Goal: Information Seeking & Learning: Learn about a topic

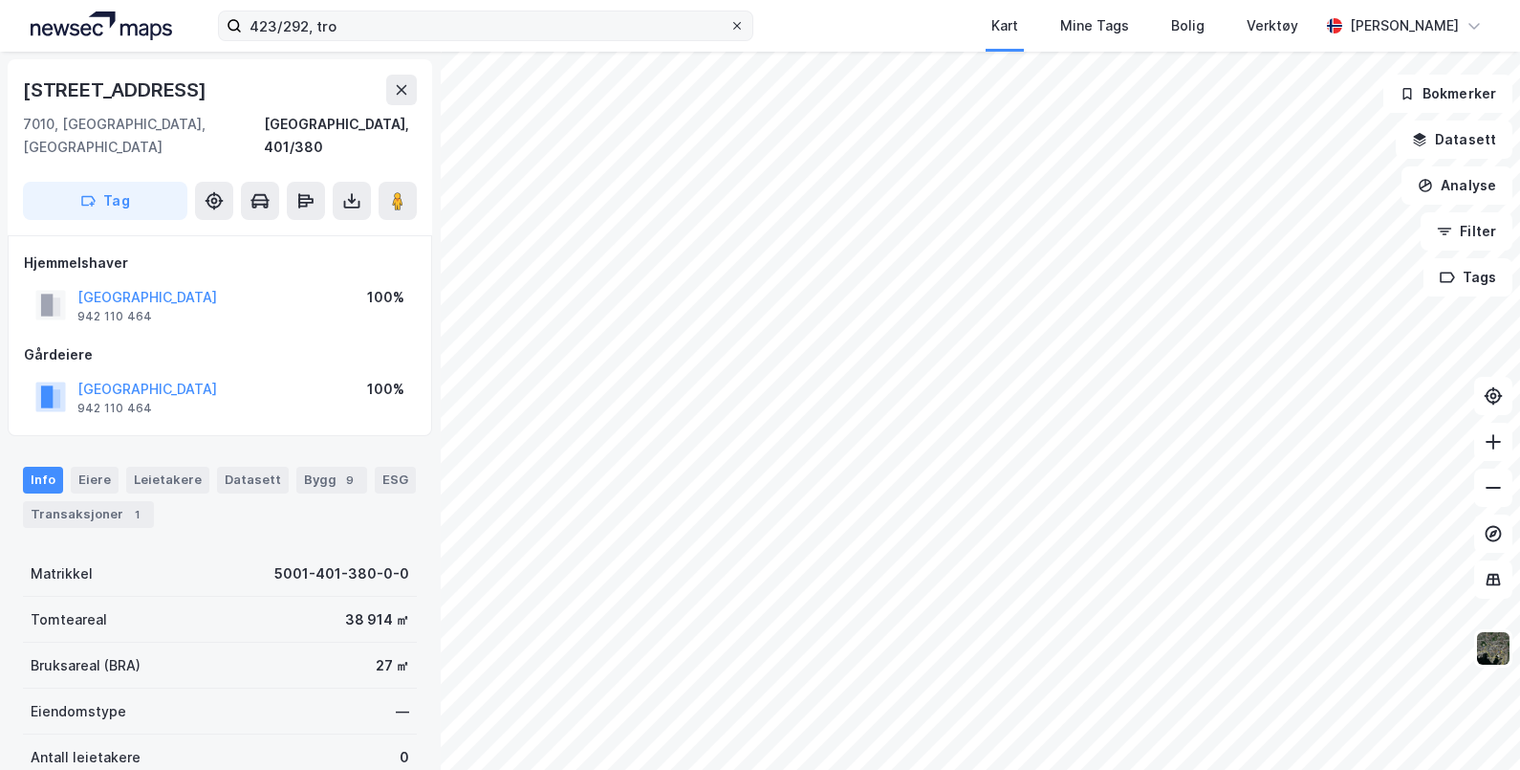
click at [739, 23] on icon at bounding box center [736, 25] width 11 height 11
click at [729, 23] on input "423/292, tro" at bounding box center [486, 25] width 488 height 29
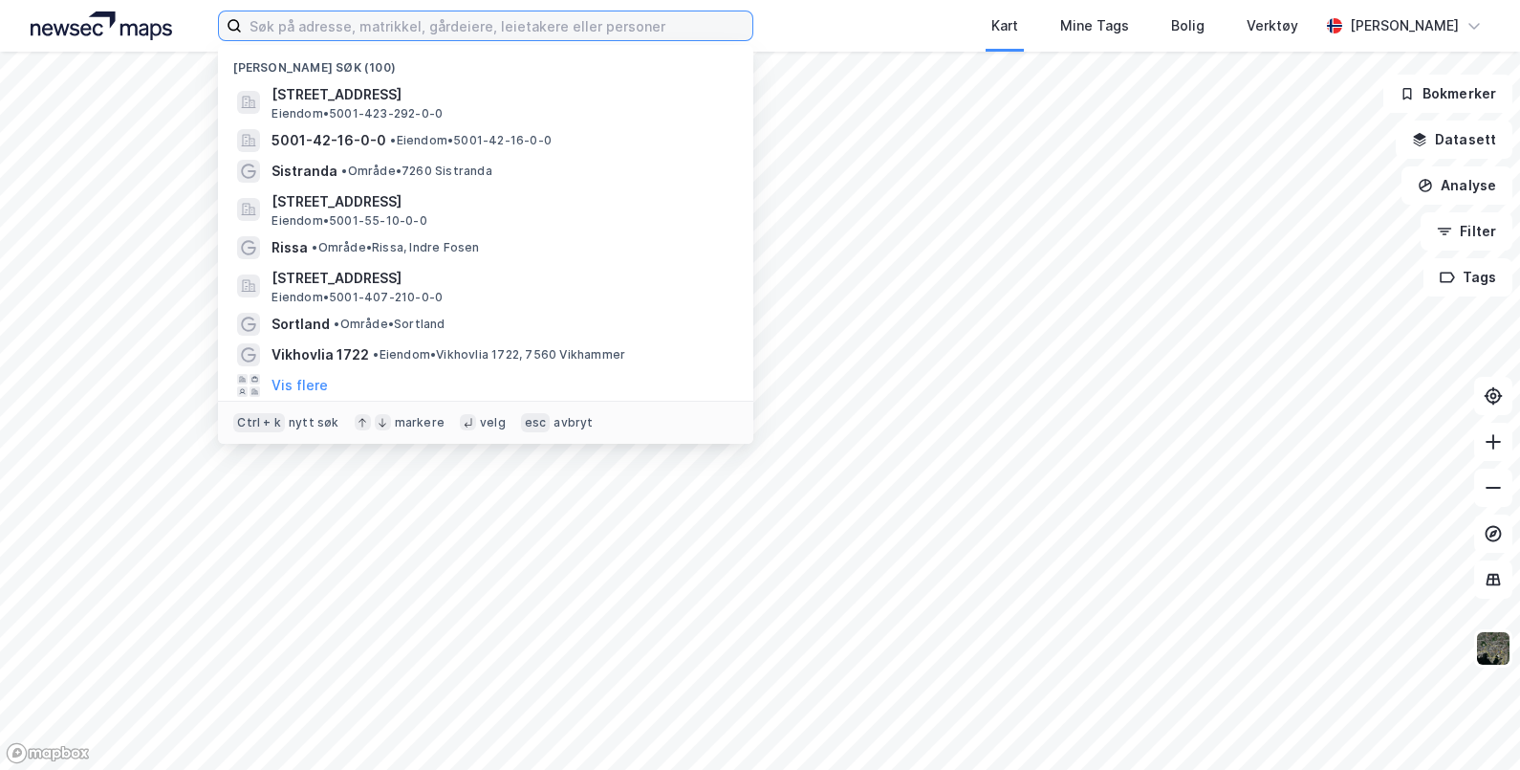
click at [563, 19] on input at bounding box center [497, 25] width 510 height 29
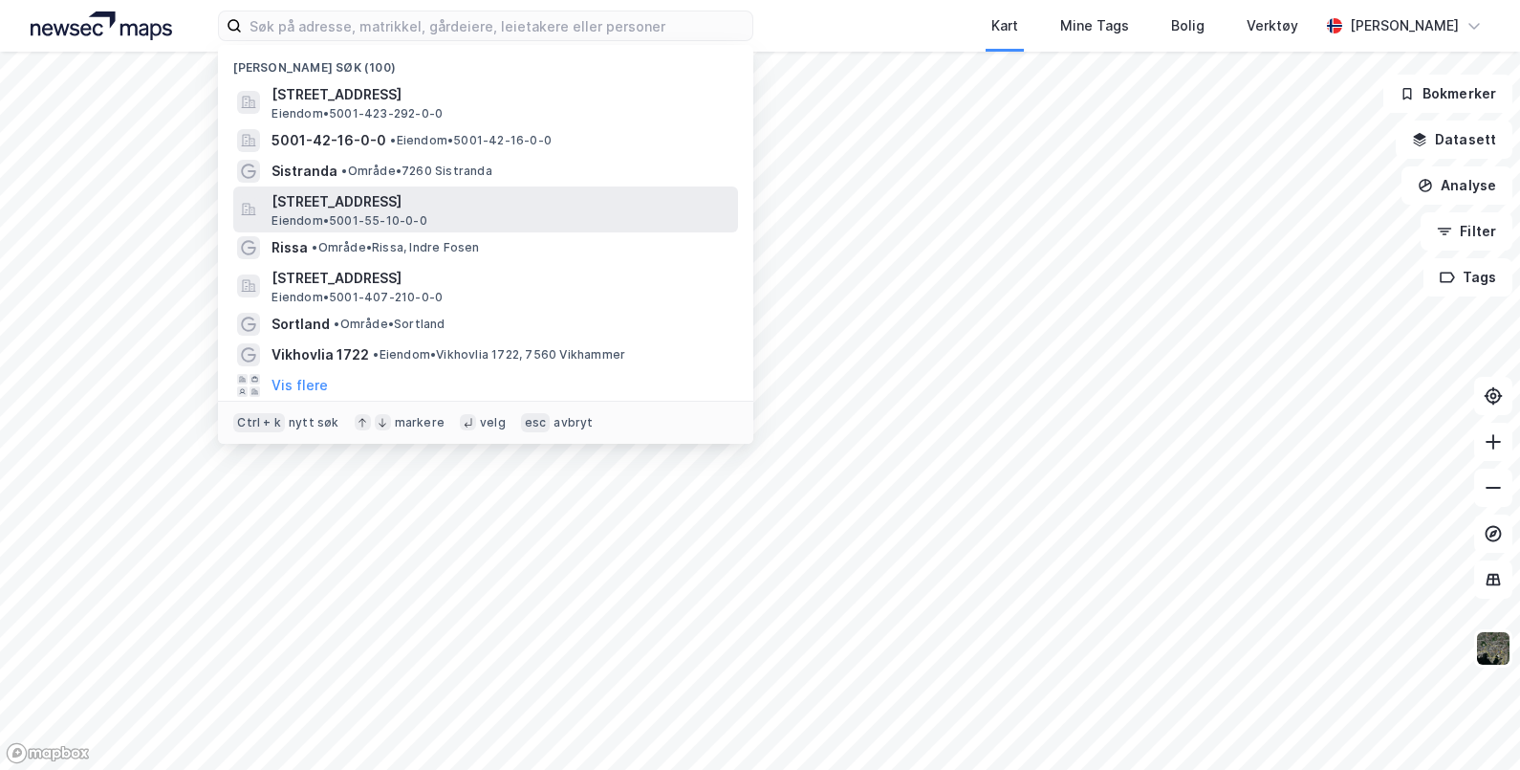
click at [435, 203] on span "[STREET_ADDRESS]" at bounding box center [500, 201] width 459 height 23
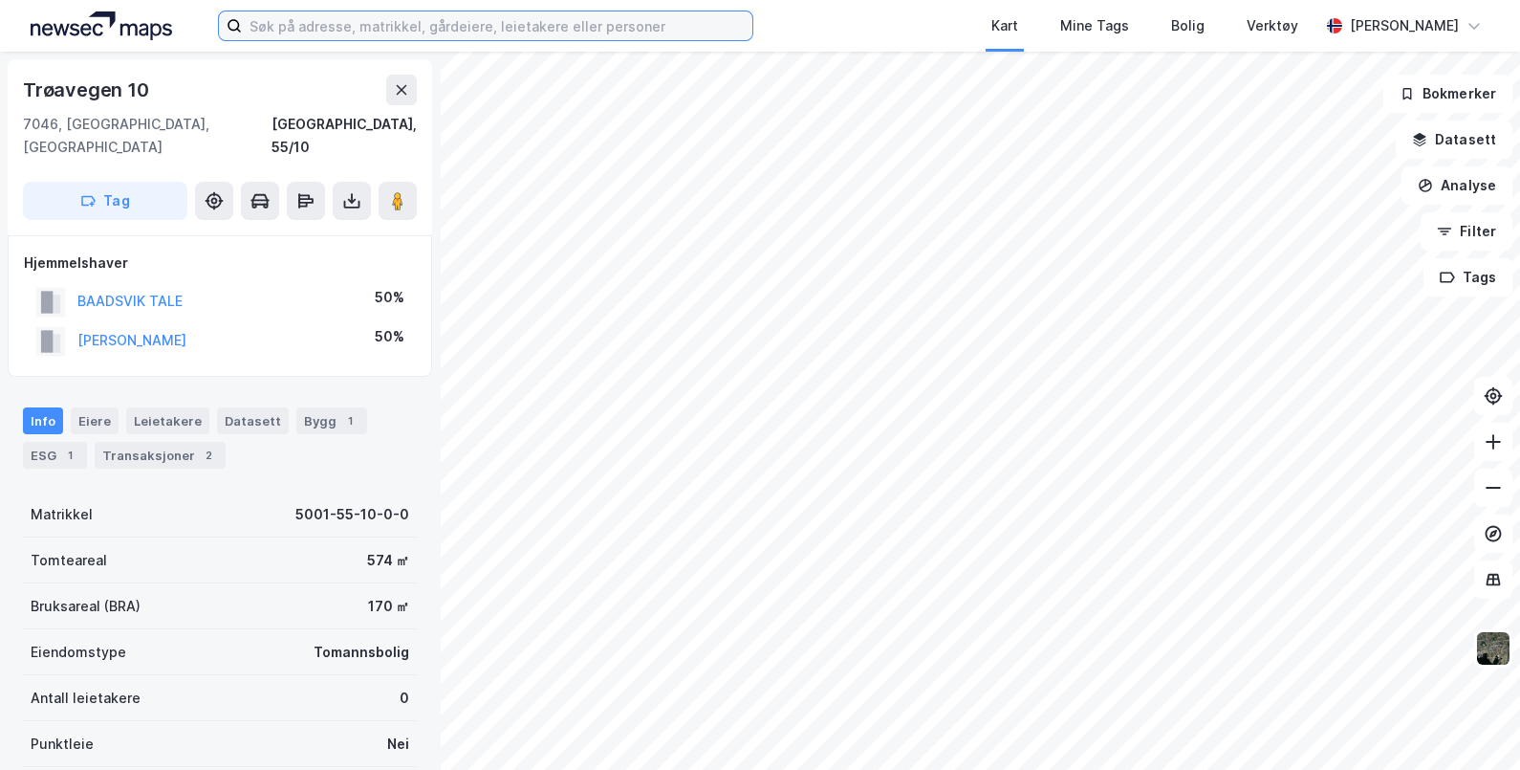
click at [528, 24] on input at bounding box center [497, 25] width 510 height 29
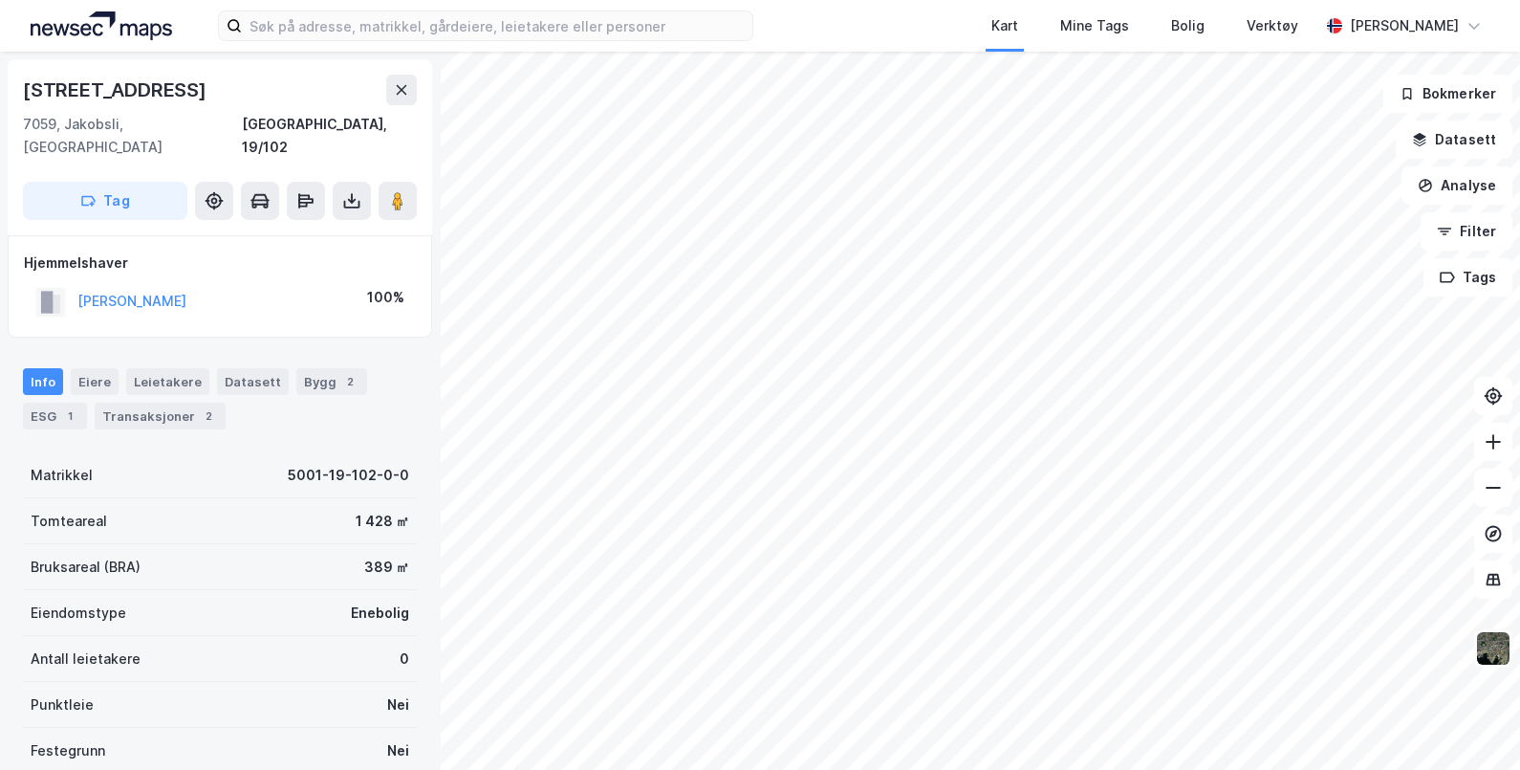
click at [1500, 650] on img at bounding box center [1493, 648] width 36 height 36
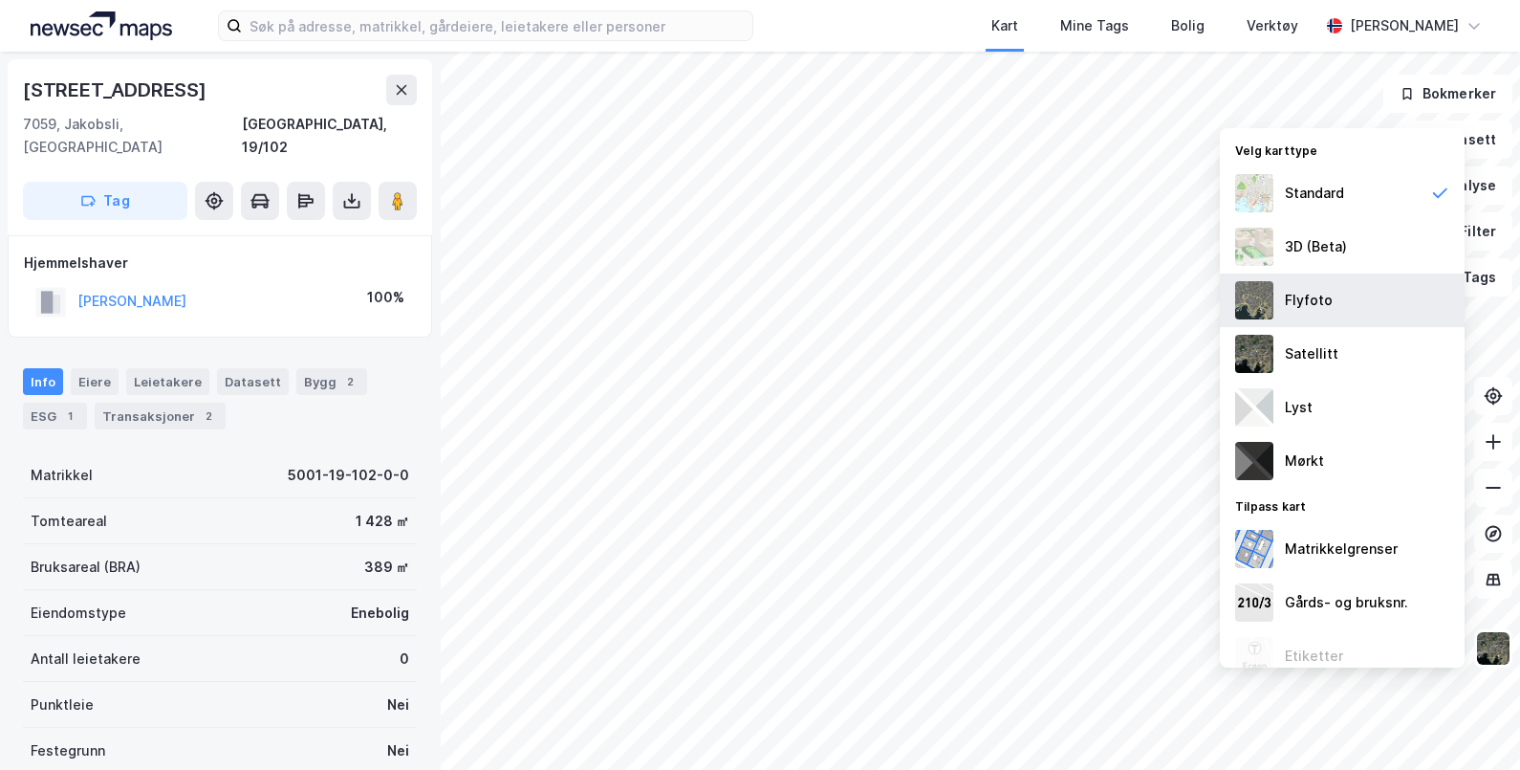
click at [1313, 299] on div "Flyfoto" at bounding box center [1309, 300] width 48 height 23
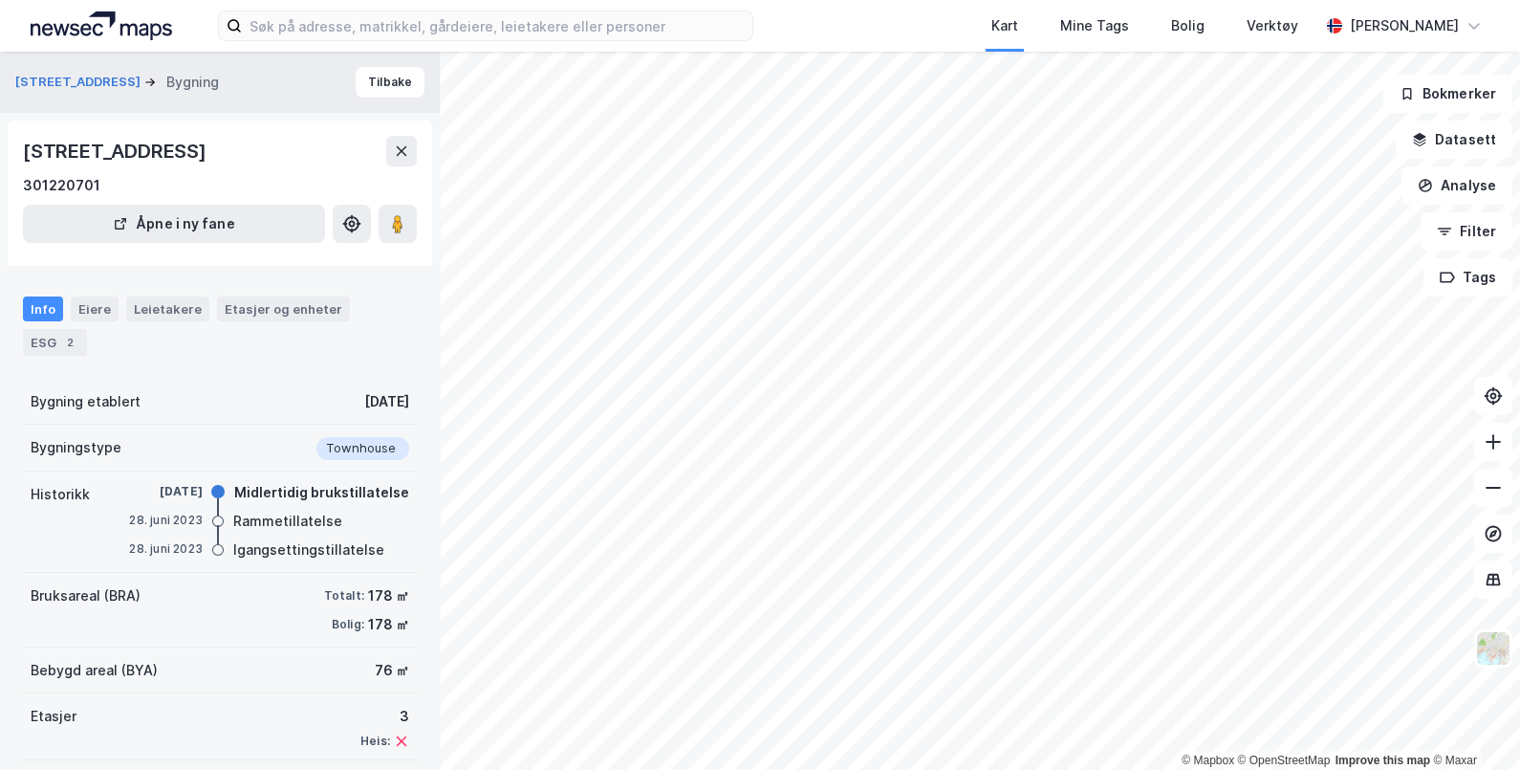
scroll to position [87, 0]
